Goal: Information Seeking & Learning: Learn about a topic

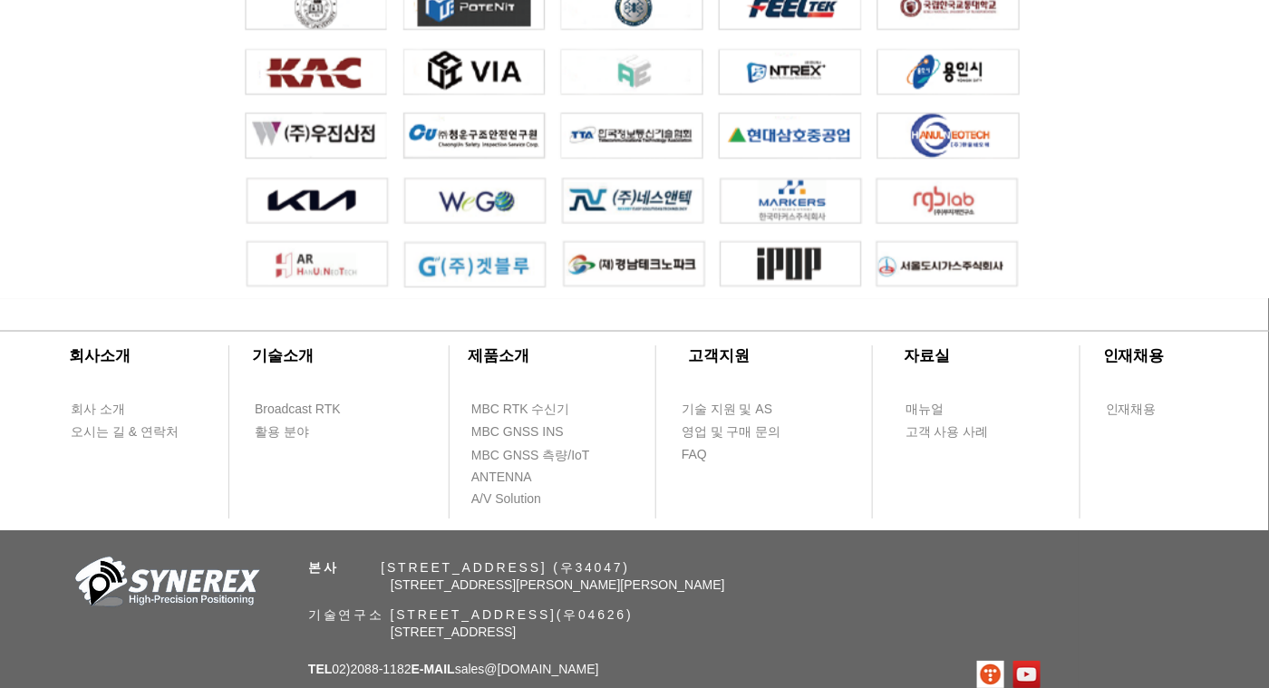
scroll to position [4172, 0]
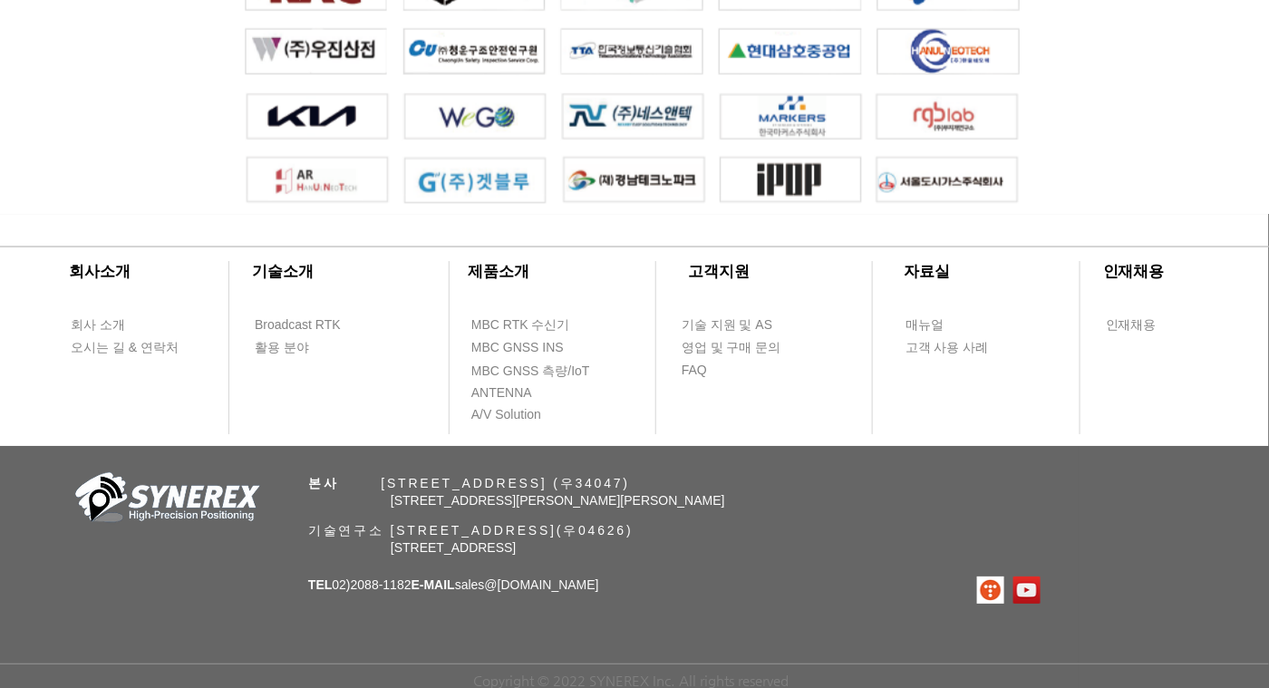
click at [500, 266] on span "​제품소개" at bounding box center [500, 271] width 62 height 17
click at [521, 342] on span "MBC GNSS INS" at bounding box center [517, 348] width 92 height 18
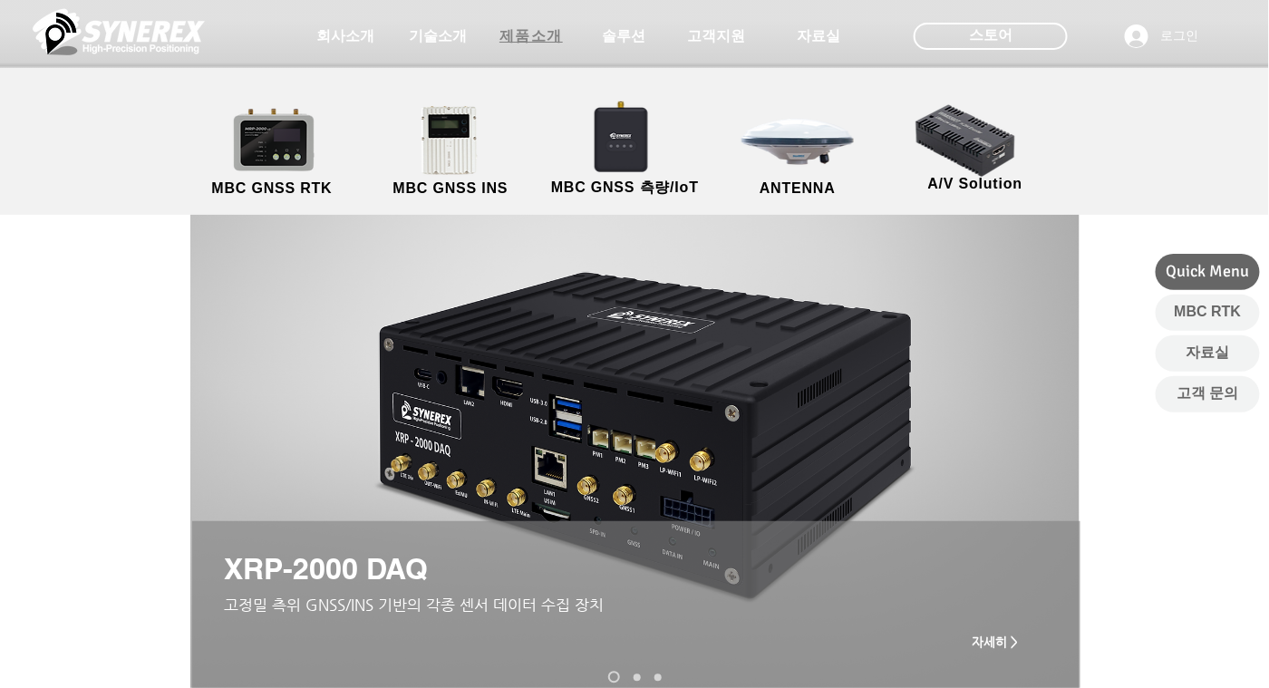
click at [538, 34] on span "제품소개" at bounding box center [530, 36] width 63 height 19
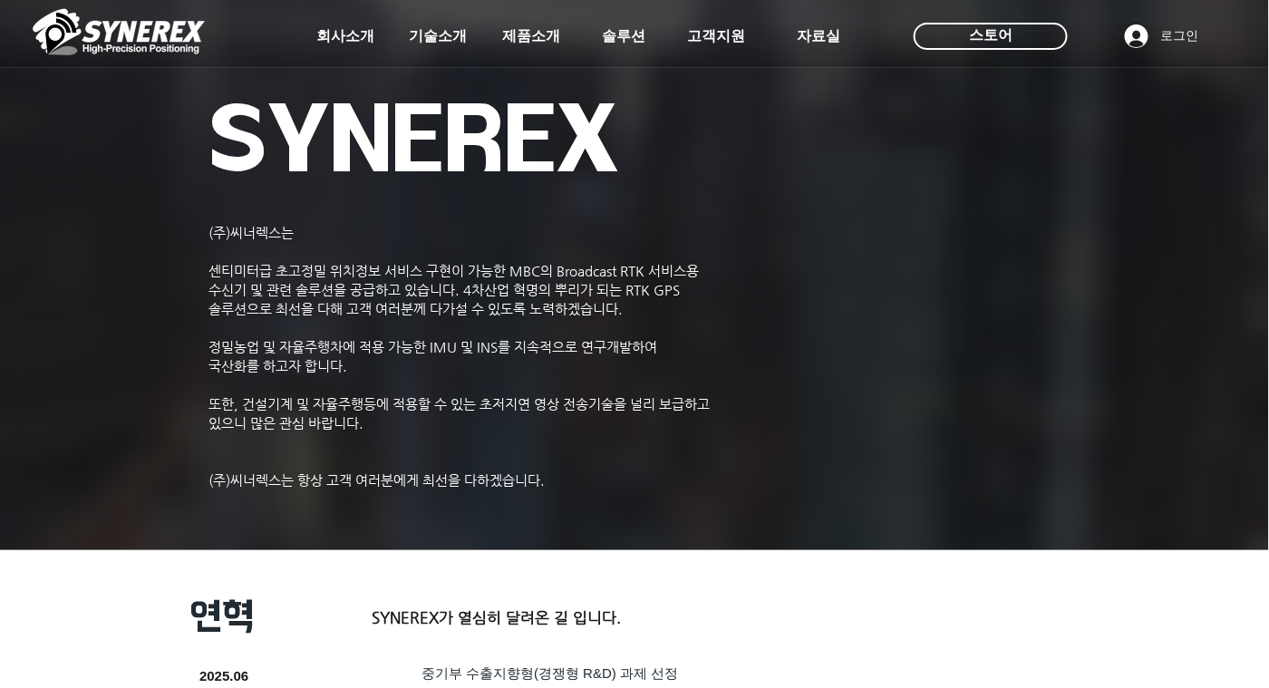
scroll to position [4172, 0]
